Goal: Check status: Check status

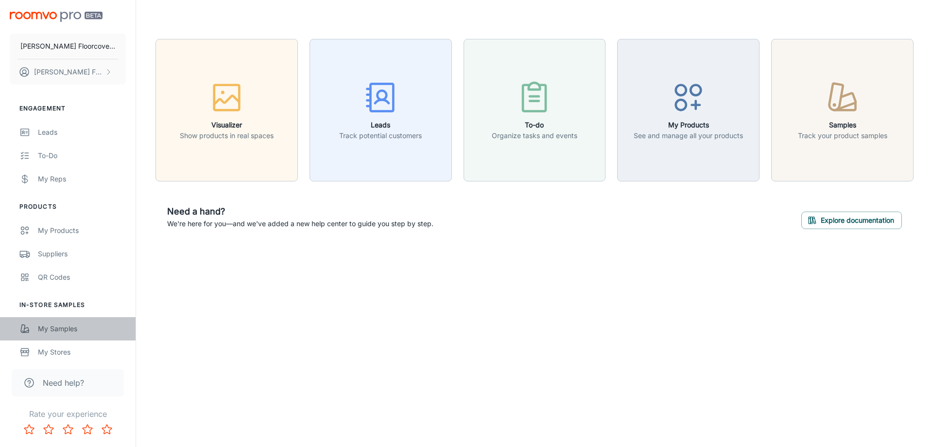
click at [76, 331] on div "My Samples" at bounding box center [82, 328] width 88 height 11
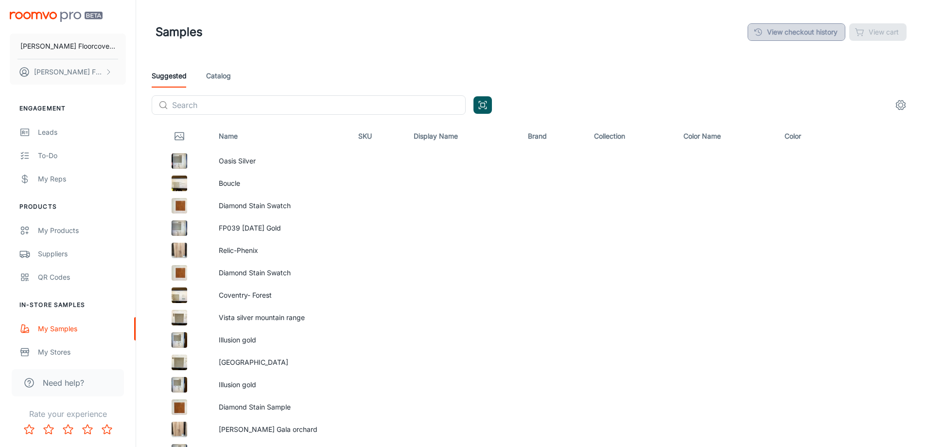
click at [776, 37] on link "View checkout history" at bounding box center [797, 32] width 98 height 18
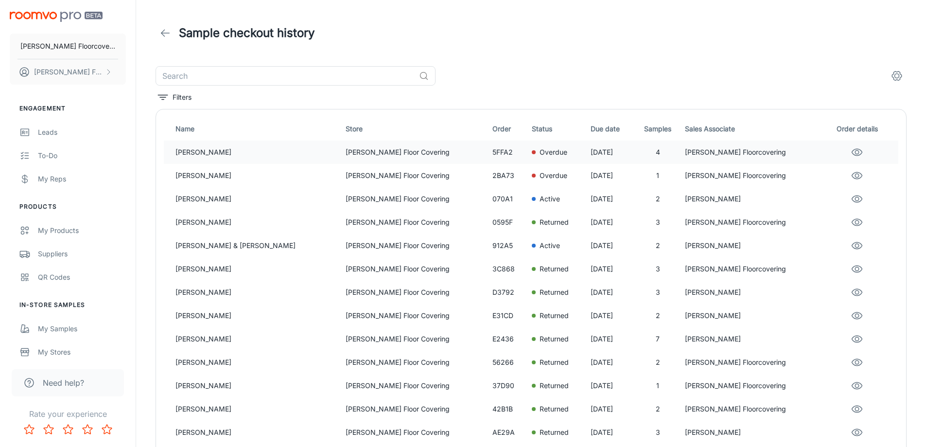
click at [387, 152] on p "[PERSON_NAME] Floor Covering" at bounding box center [415, 152] width 139 height 11
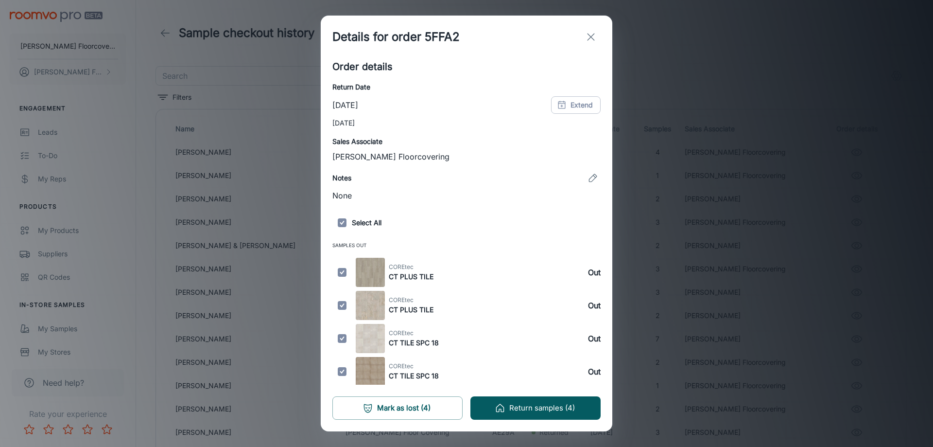
scroll to position [121, 0]
click at [553, 405] on button "Return samples (4)" at bounding box center [536, 407] width 130 height 23
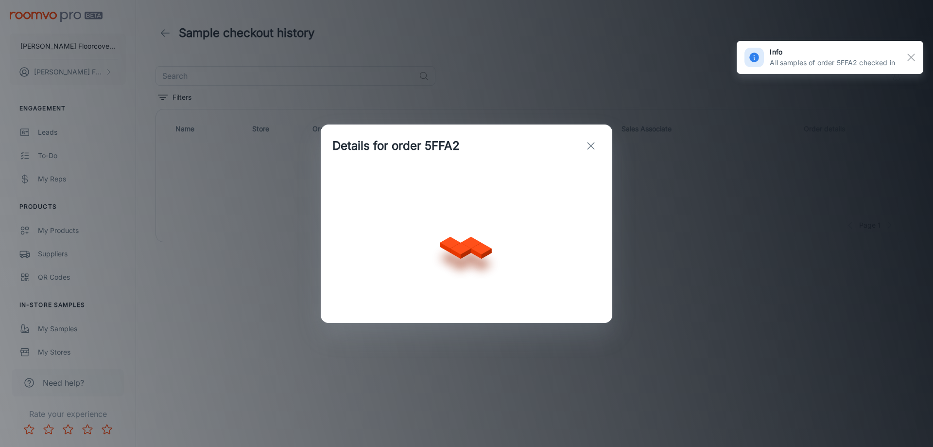
scroll to position [0, 0]
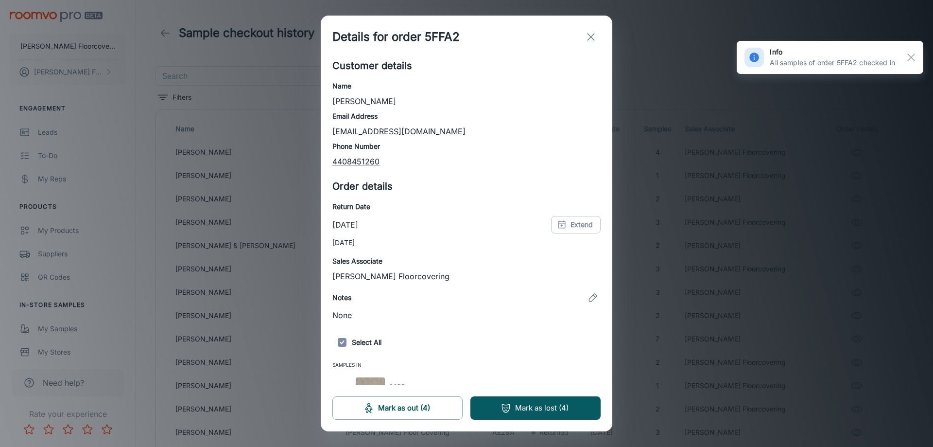
click at [593, 39] on line "exit" at bounding box center [591, 37] width 7 height 7
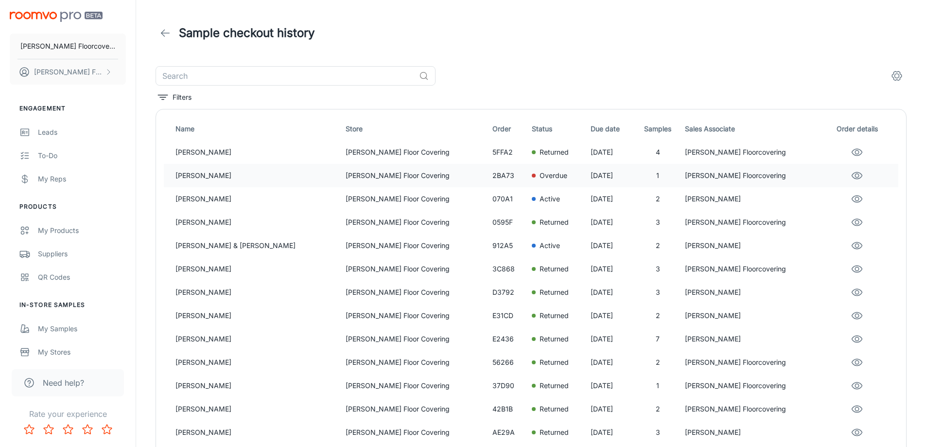
click at [389, 177] on p "[PERSON_NAME] Floor Covering" at bounding box center [415, 175] width 139 height 11
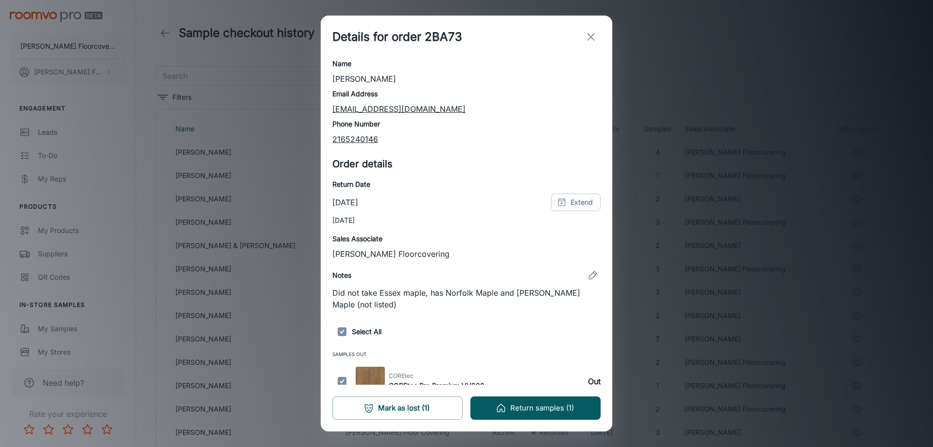
scroll to position [34, 0]
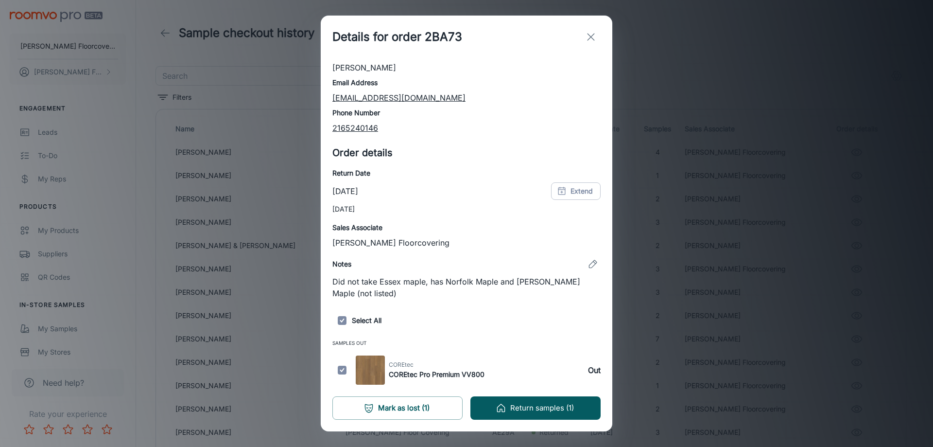
click at [591, 37] on line "exit" at bounding box center [591, 37] width 7 height 7
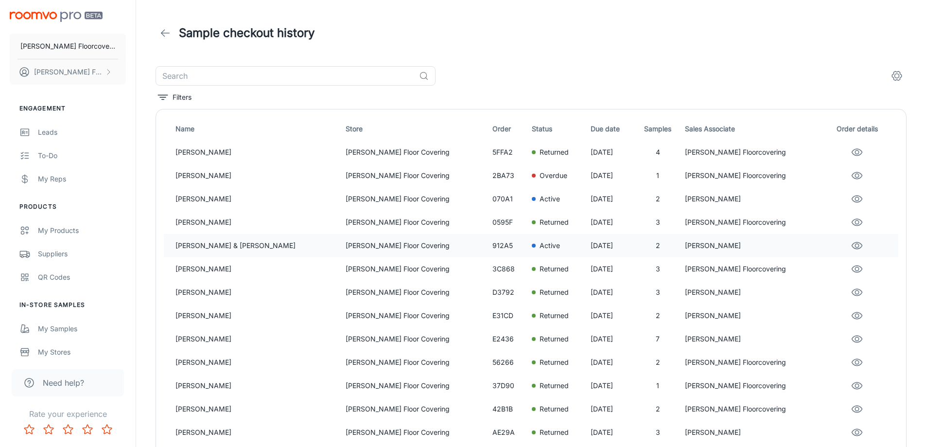
click at [540, 246] on p "Active" at bounding box center [550, 245] width 20 height 11
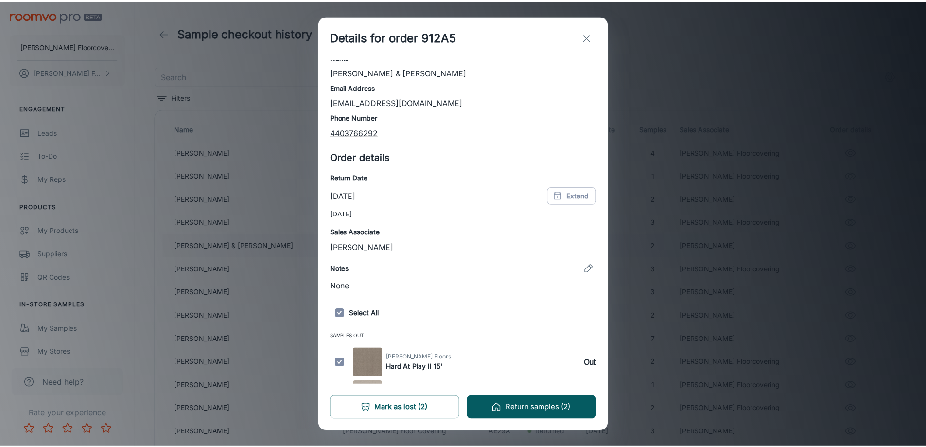
scroll to position [55, 0]
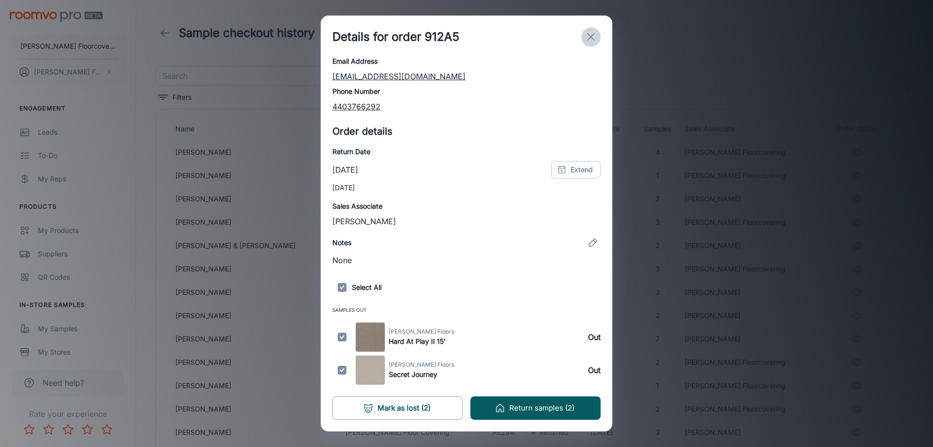
click at [596, 36] on icon "exit" at bounding box center [591, 37] width 12 height 12
